Goal: Task Accomplishment & Management: Use online tool/utility

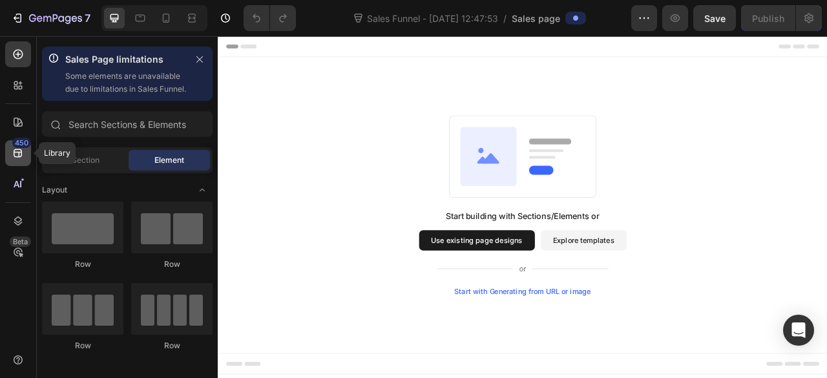
click at [16, 154] on icon at bounding box center [18, 153] width 13 height 13
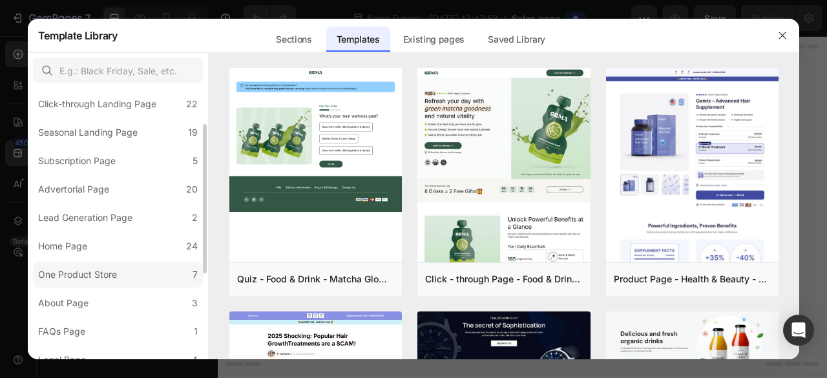
scroll to position [129, 0]
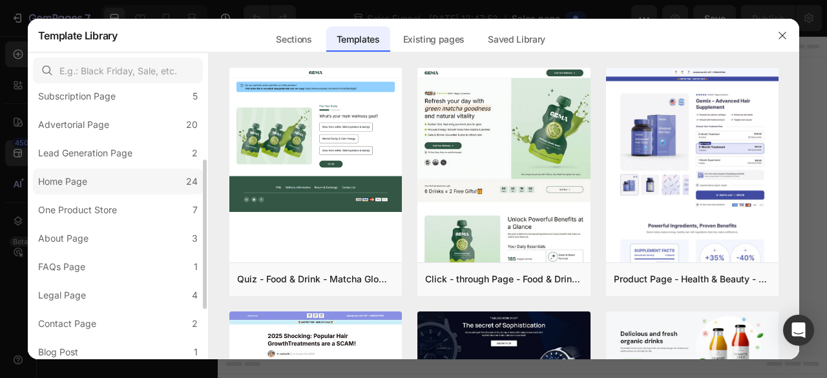
click at [79, 184] on div "Home Page" at bounding box center [62, 182] width 49 height 16
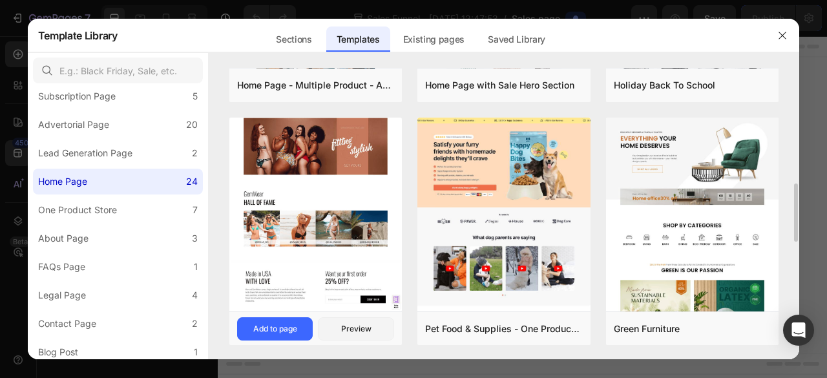
scroll to position [323, 0]
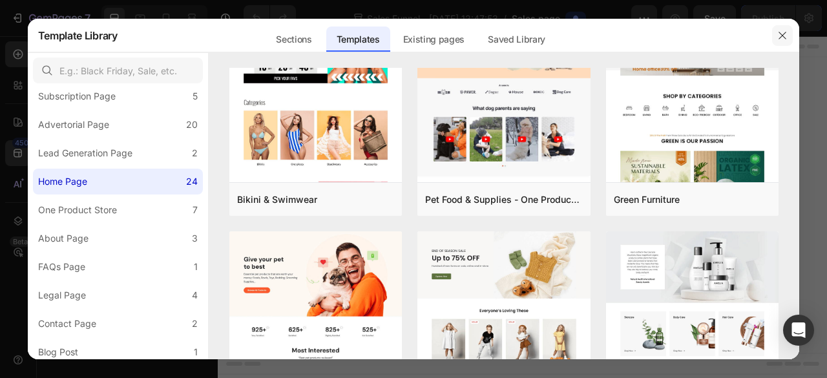
click at [786, 31] on icon "button" at bounding box center [782, 35] width 10 height 10
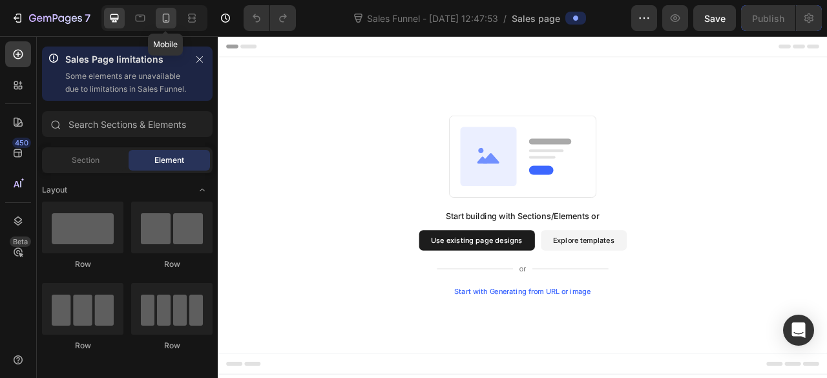
click at [171, 19] on icon at bounding box center [166, 18] width 13 height 13
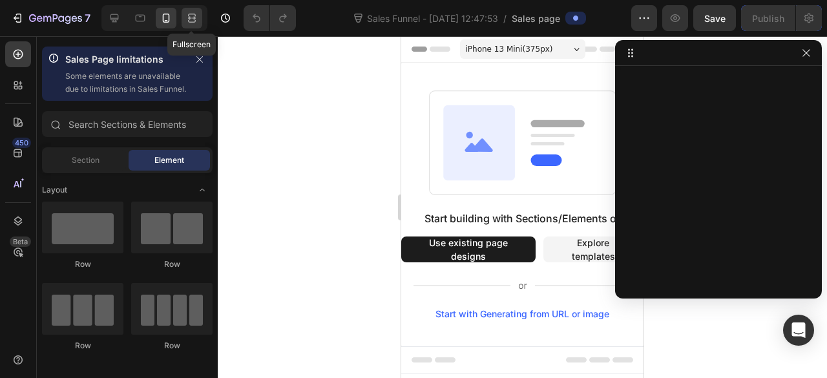
click at [200, 20] on div at bounding box center [192, 18] width 21 height 21
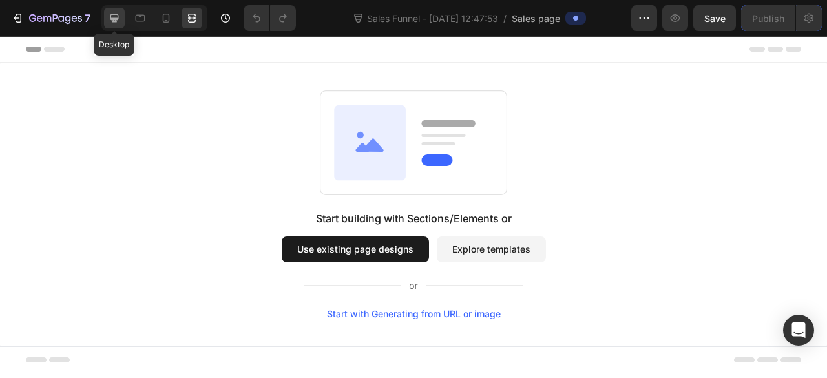
click at [108, 23] on icon at bounding box center [114, 18] width 13 height 13
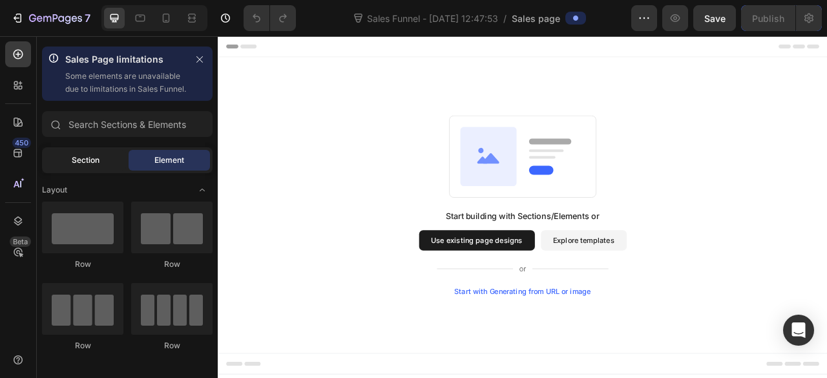
click at [74, 167] on div "Section" at bounding box center [85, 160] width 81 height 21
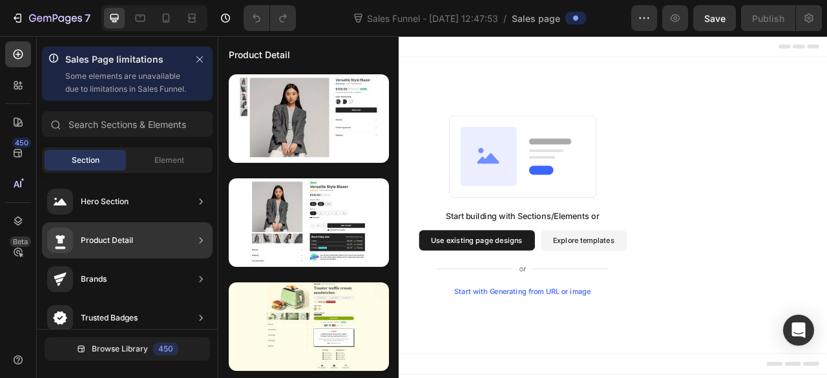
click at [160, 251] on div "Product Detail" at bounding box center [127, 240] width 171 height 36
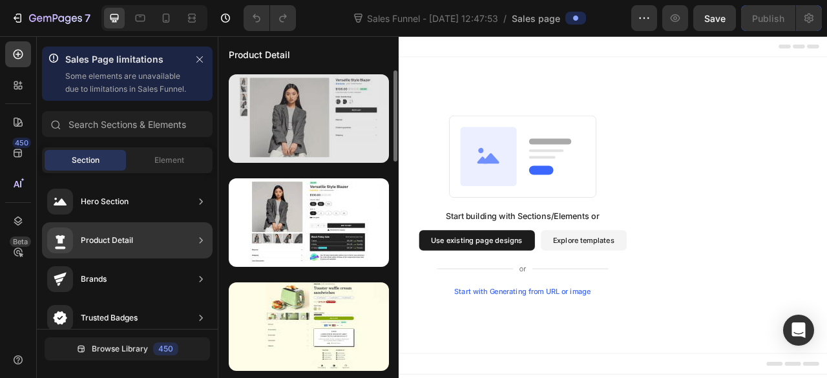
click at [306, 138] on div at bounding box center [309, 118] width 160 height 89
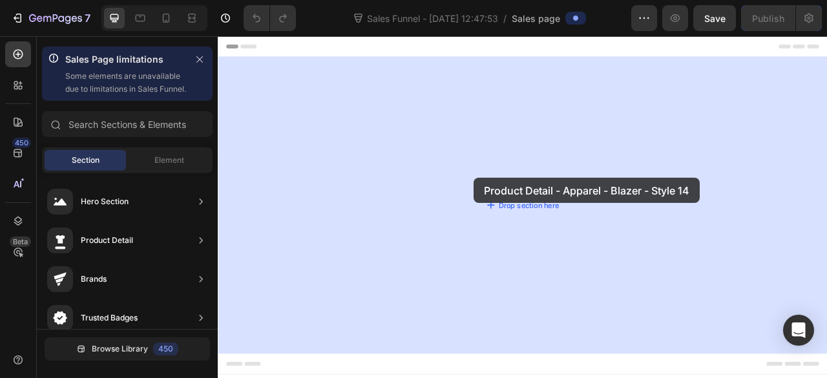
drag, startPoint x: 524, startPoint y: 174, endPoint x: 543, endPoint y: 216, distance: 46.3
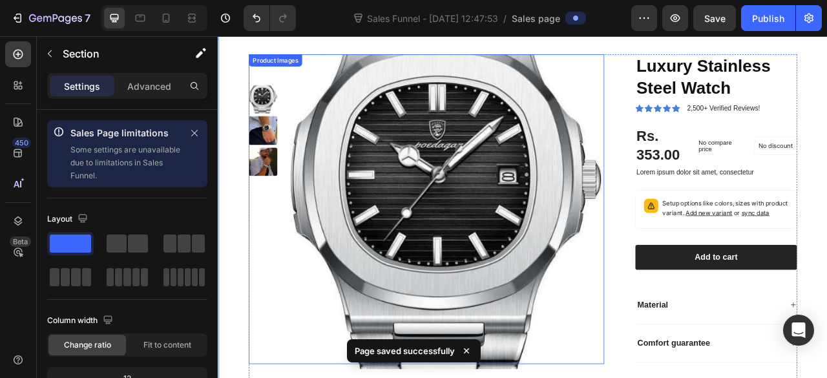
scroll to position [8, 0]
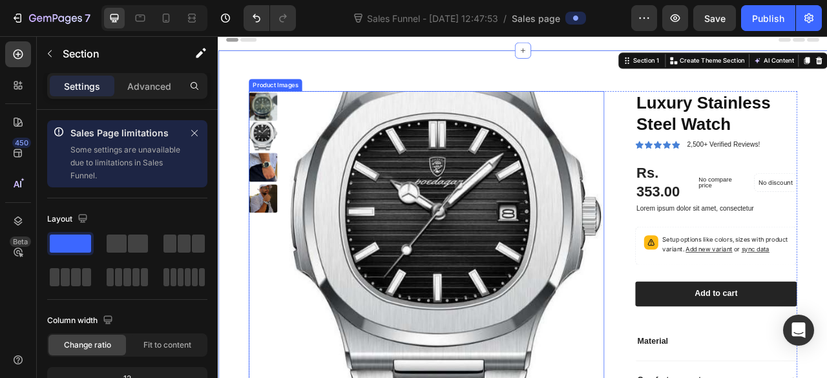
click at [270, 157] on img at bounding box center [275, 163] width 36 height 36
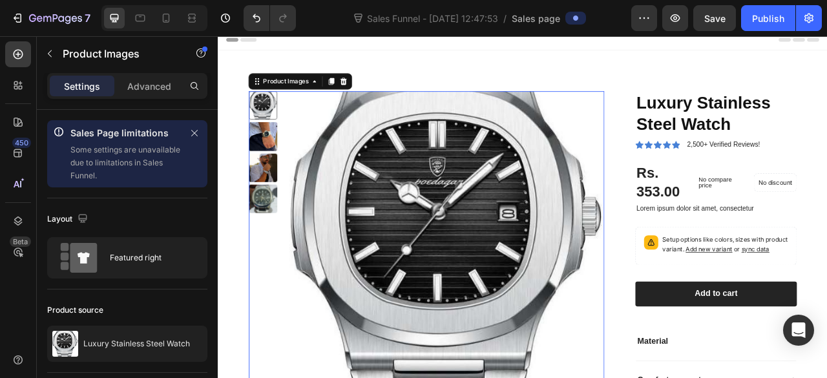
click at [277, 156] on img at bounding box center [275, 163] width 36 height 36
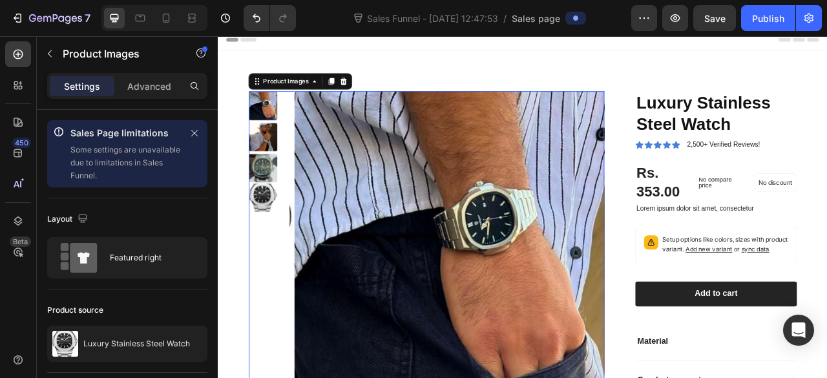
click at [275, 151] on img at bounding box center [275, 164] width 36 height 36
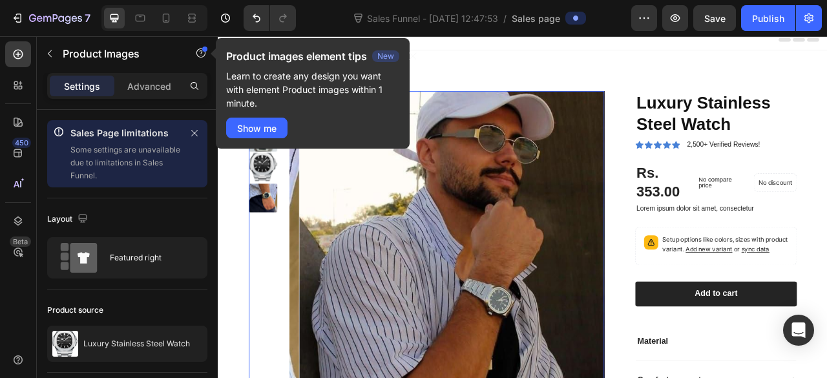
click at [277, 198] on img at bounding box center [275, 202] width 36 height 36
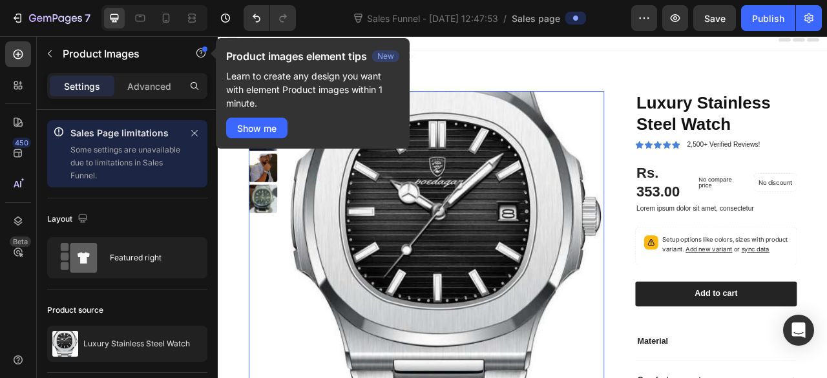
click at [266, 243] on img at bounding box center [275, 243] width 36 height 36
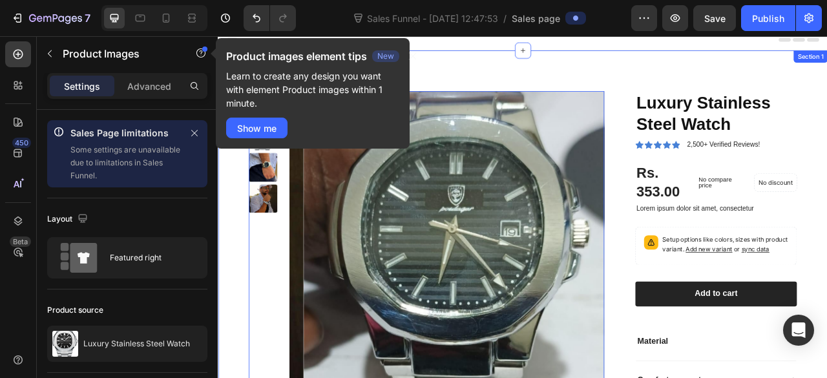
click at [472, 80] on div "Product Images 16 Luxury Stainless Steel Watch Product Title Icon Icon Icon Ico…" at bounding box center [605, 326] width 775 height 545
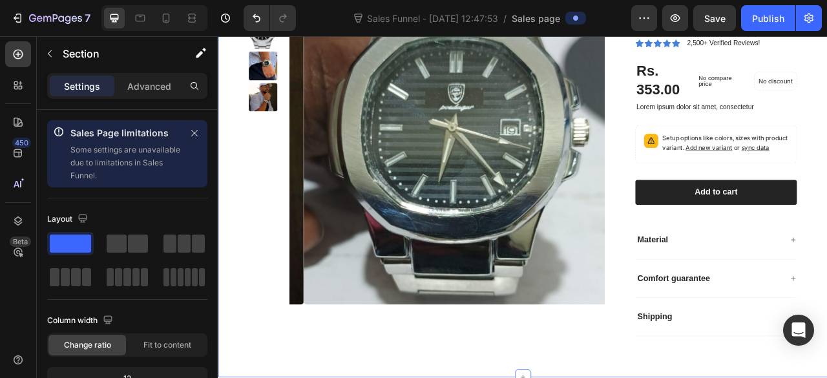
scroll to position [0, 0]
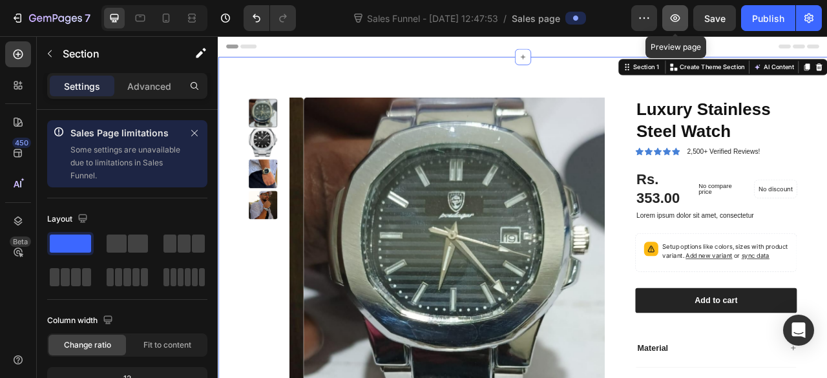
click at [675, 20] on icon "button" at bounding box center [675, 18] width 13 height 13
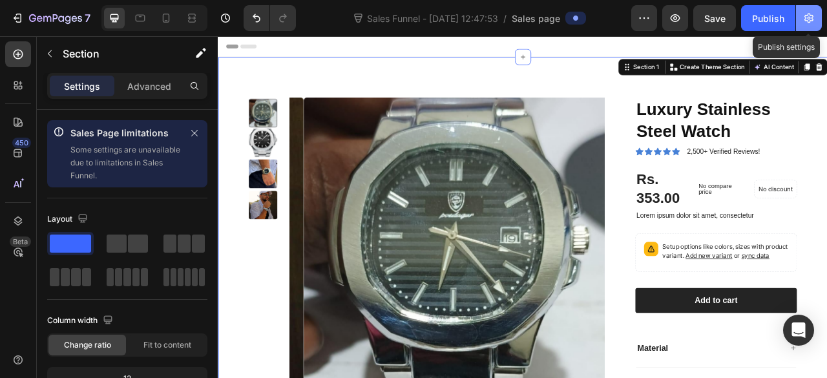
click at [817, 16] on button "button" at bounding box center [809, 18] width 26 height 26
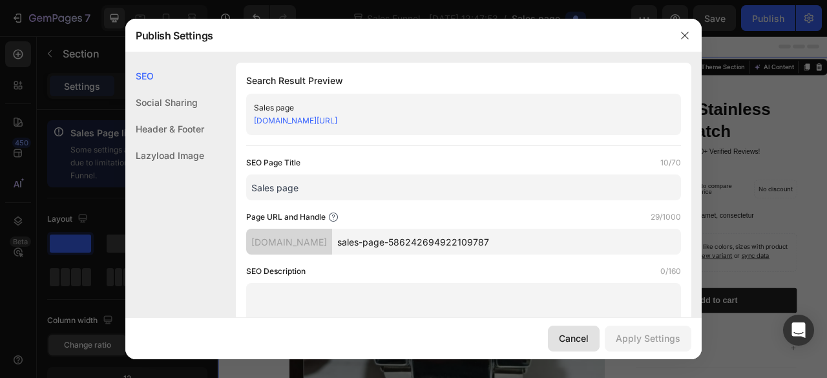
click at [565, 337] on div "Cancel" at bounding box center [574, 338] width 30 height 14
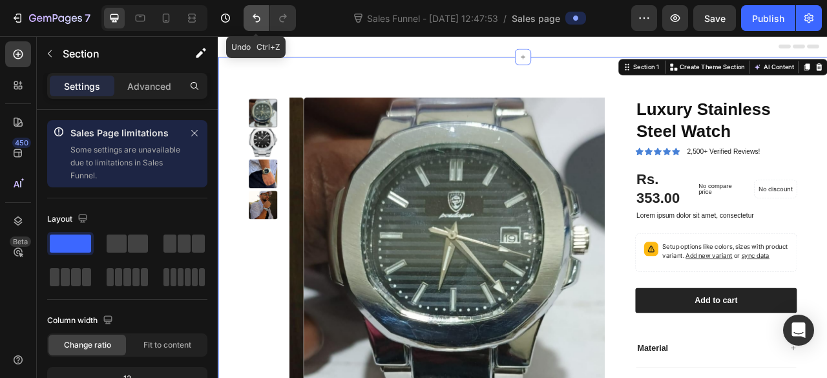
click at [262, 23] on icon "Undo/Redo" at bounding box center [256, 18] width 13 height 13
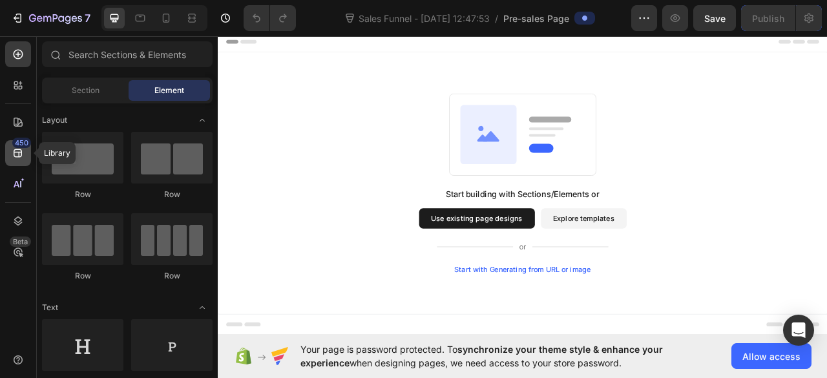
click at [13, 154] on icon at bounding box center [18, 153] width 13 height 13
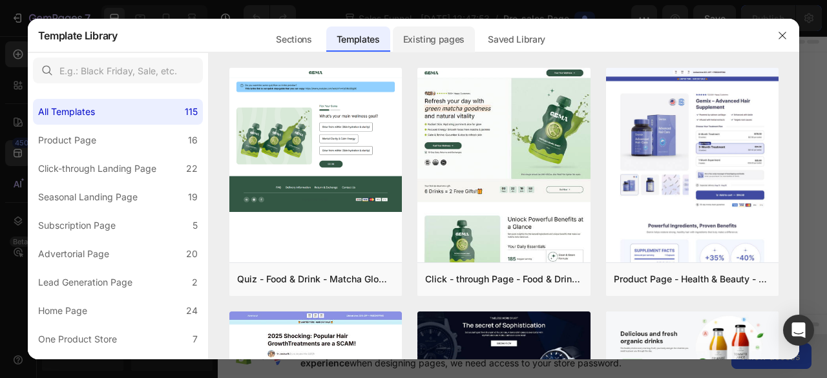
click at [417, 34] on div "Existing pages" at bounding box center [434, 39] width 83 height 26
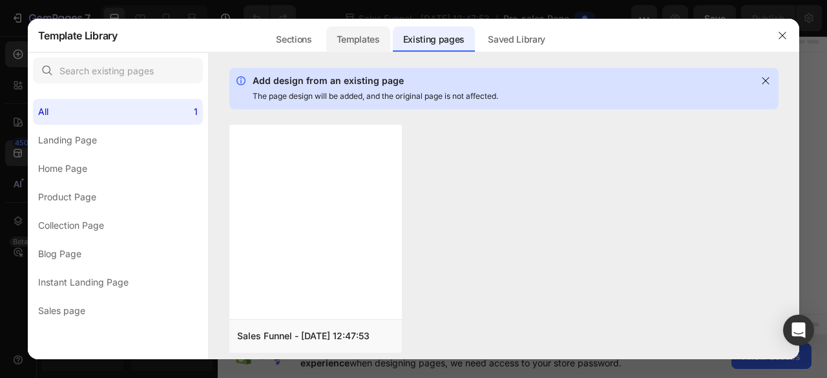
click at [369, 34] on div "Templates" at bounding box center [358, 39] width 64 height 26
